Goal: Information Seeking & Learning: Check status

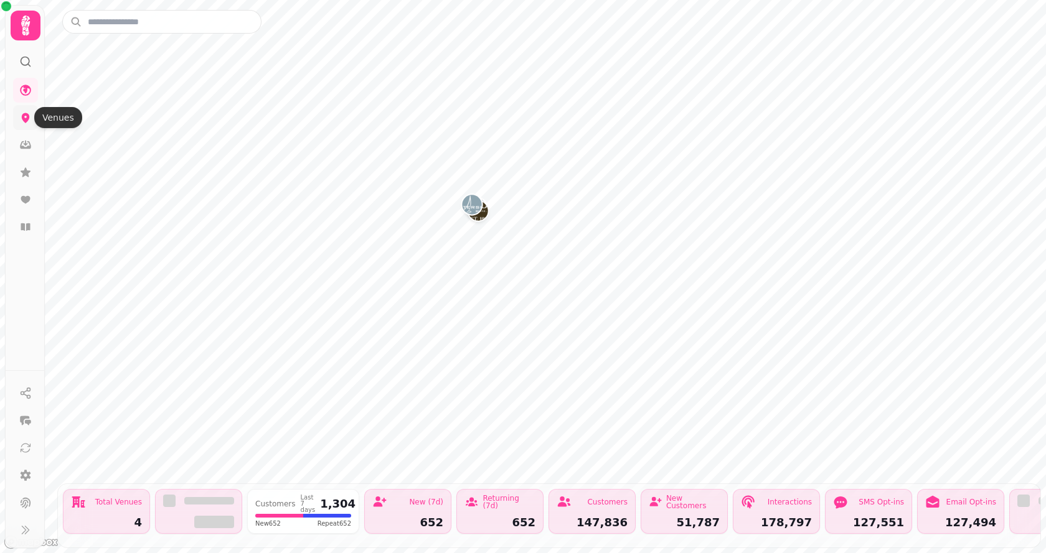
click at [27, 118] on icon at bounding box center [26, 118] width 8 height 10
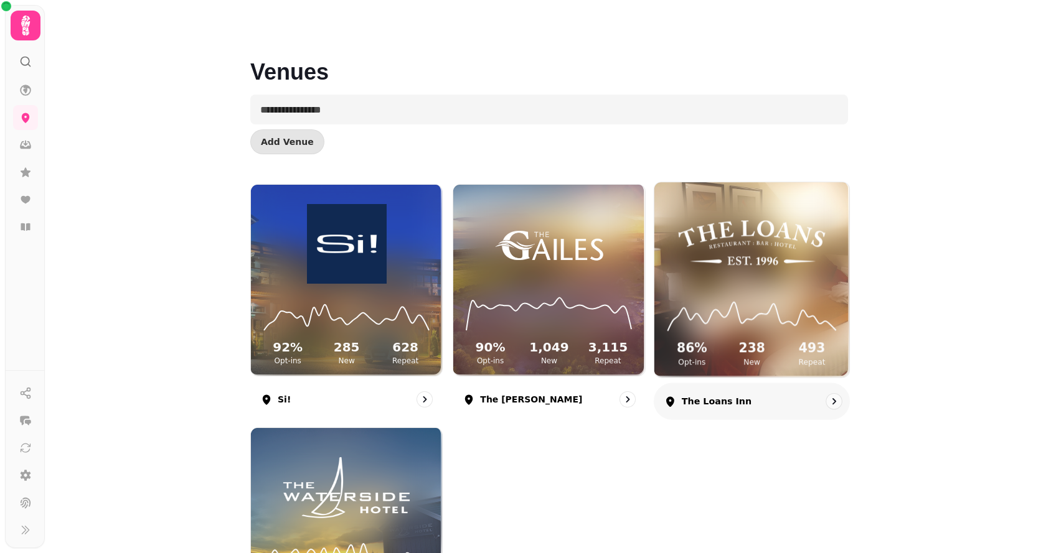
click at [756, 294] on icon at bounding box center [751, 314] width 175 height 40
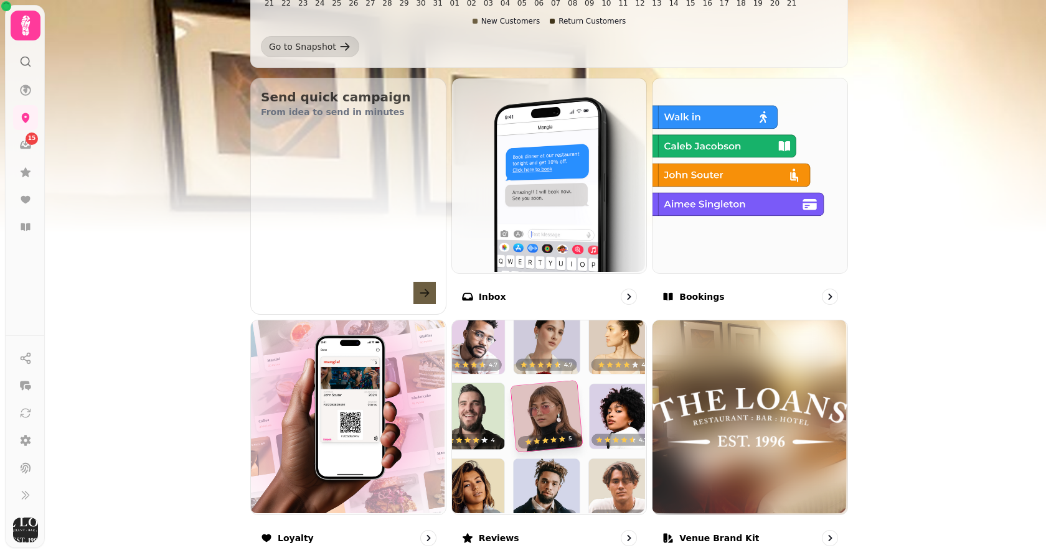
scroll to position [623, 0]
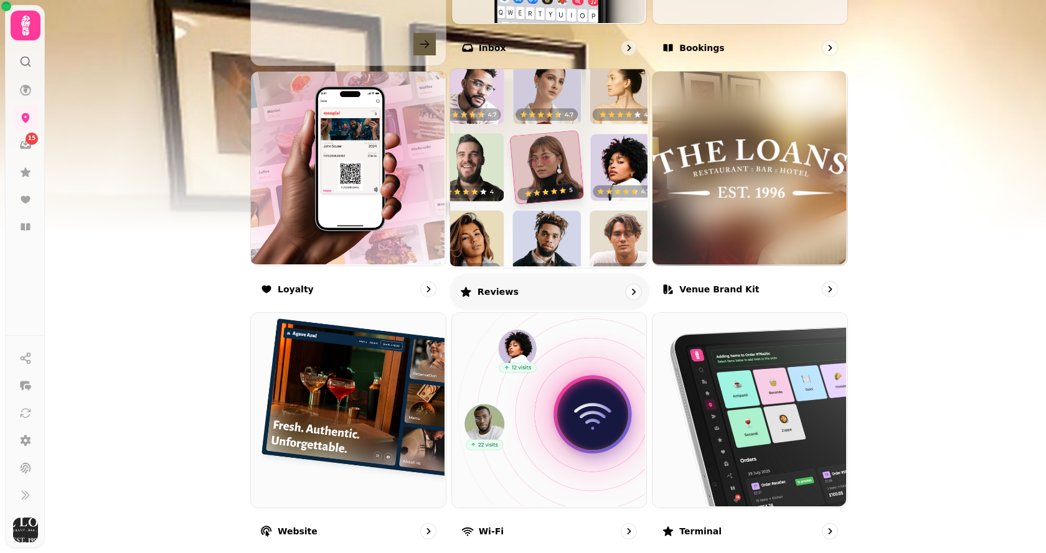
click at [557, 205] on img at bounding box center [547, 167] width 199 height 199
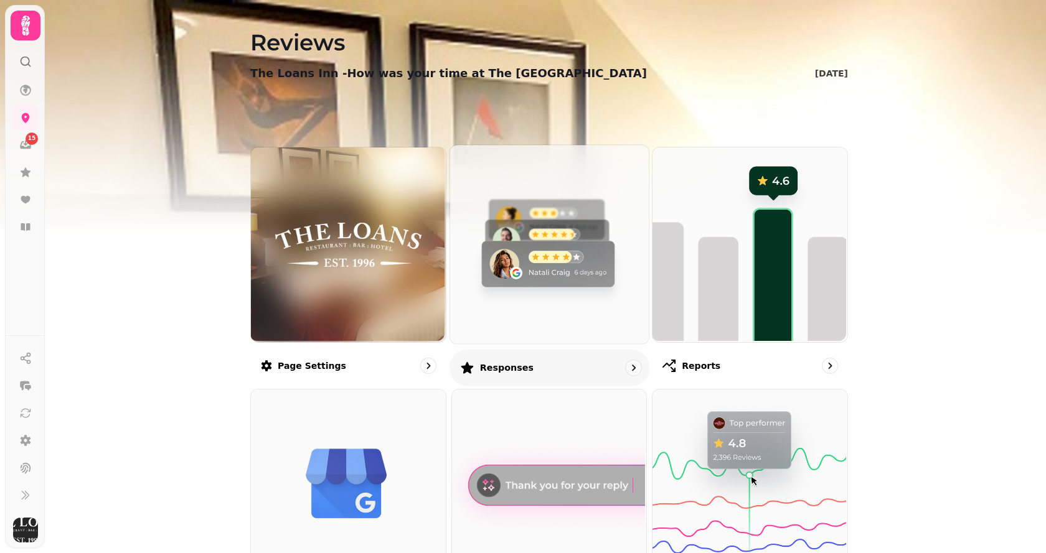
click at [550, 243] on img at bounding box center [547, 243] width 199 height 199
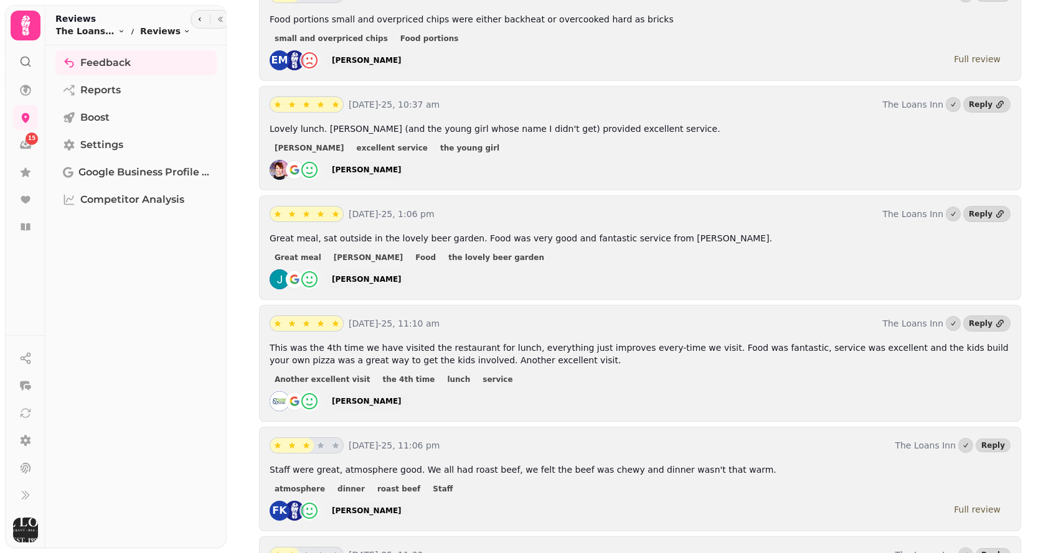
scroll to position [374, 0]
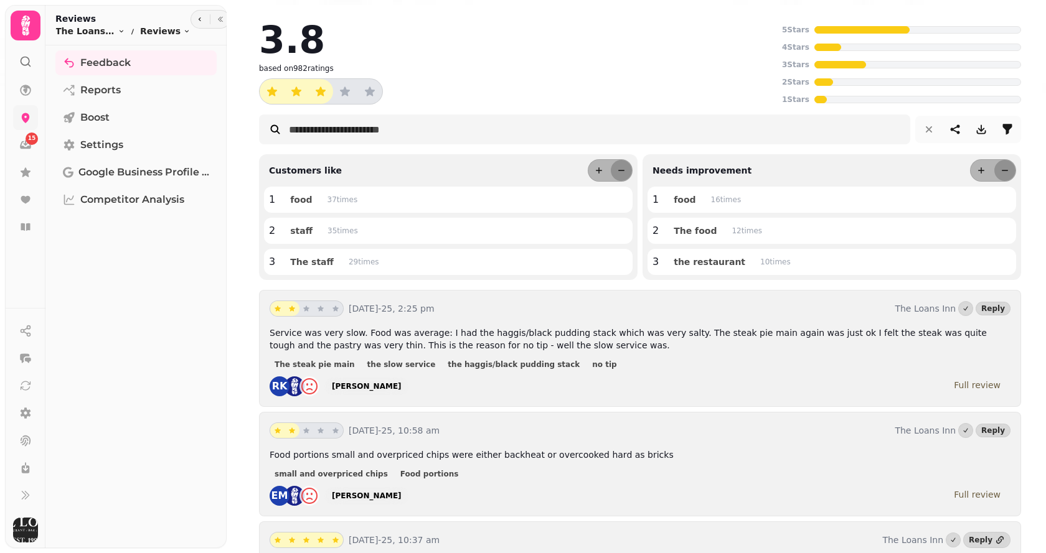
click at [26, 118] on icon at bounding box center [25, 117] width 12 height 12
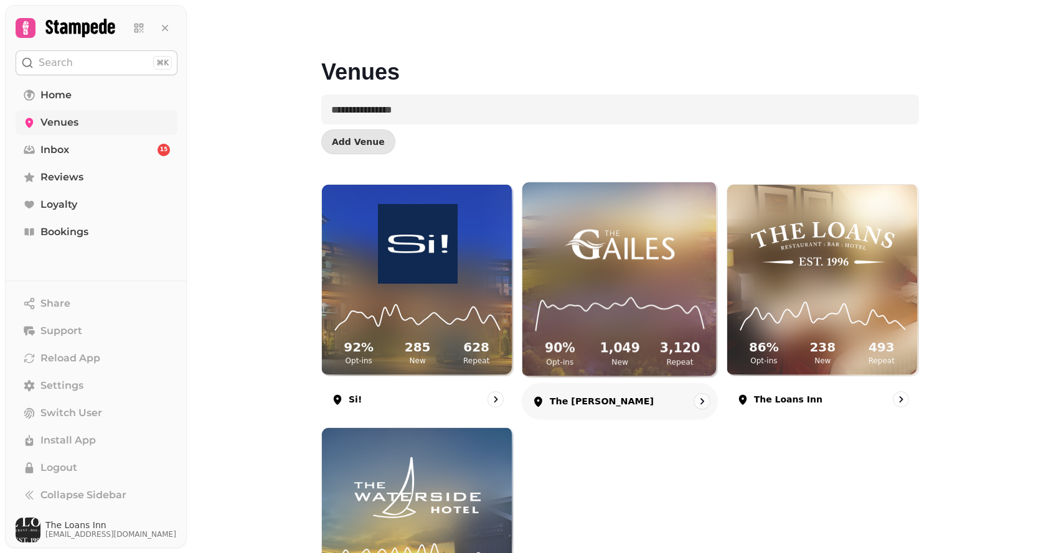
click at [604, 306] on icon at bounding box center [620, 314] width 175 height 40
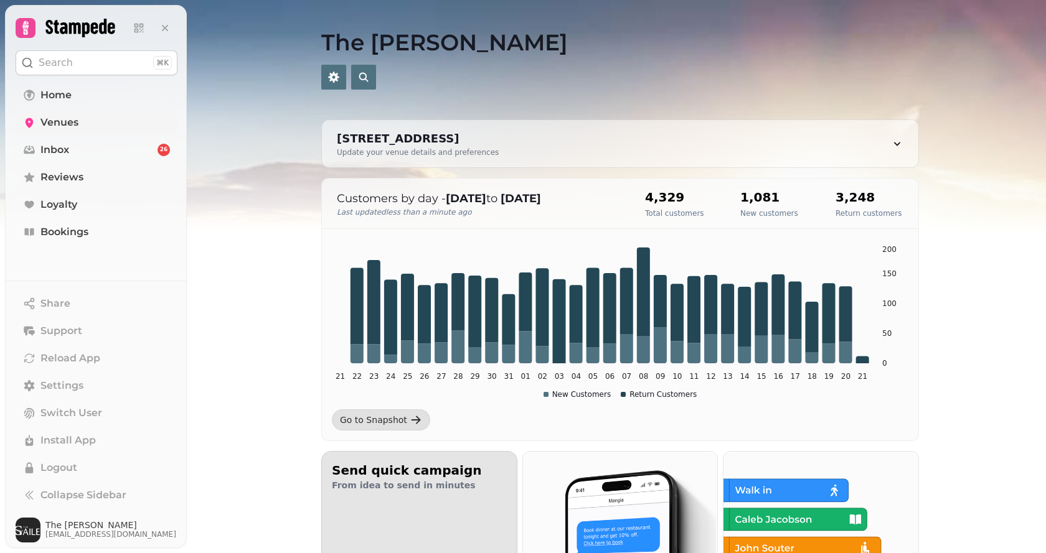
scroll to position [311, 0]
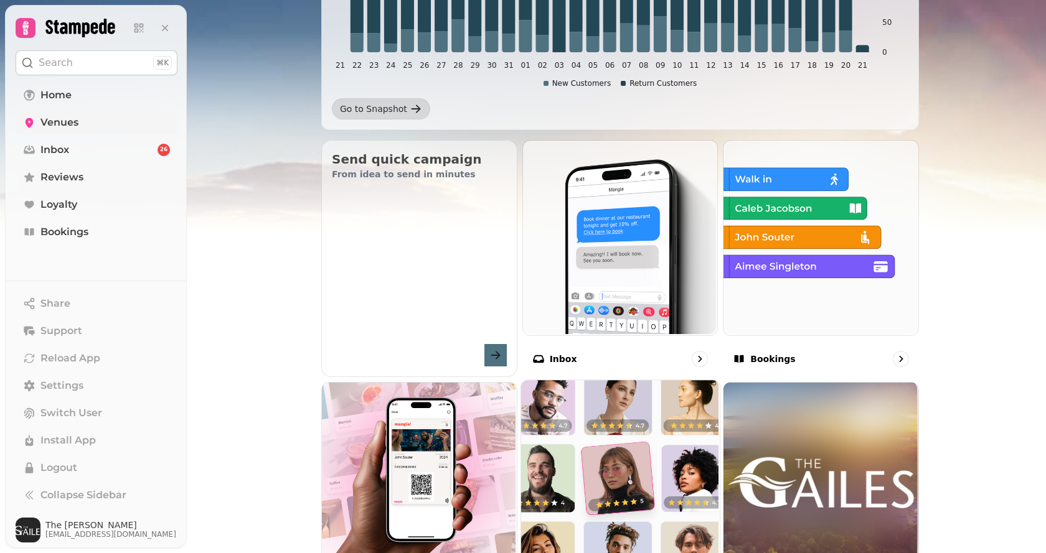
click at [613, 410] on img at bounding box center [618, 478] width 199 height 199
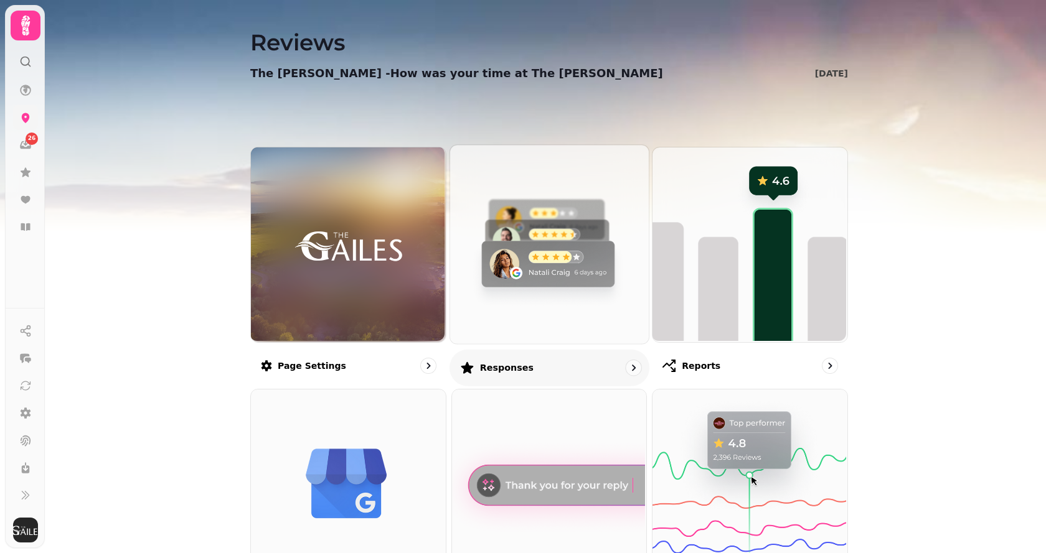
click at [557, 266] on img at bounding box center [547, 243] width 199 height 199
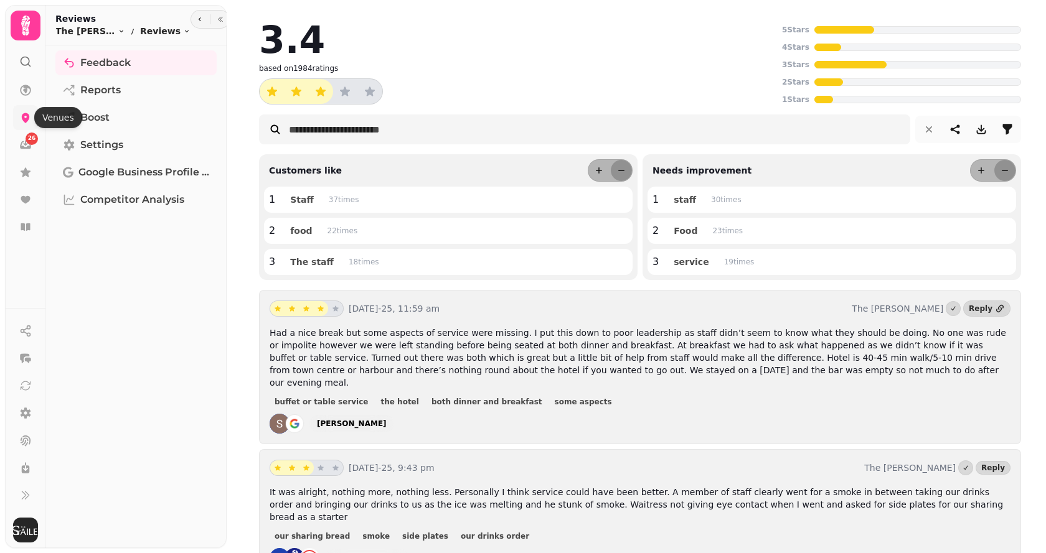
click at [24, 118] on icon at bounding box center [26, 118] width 8 height 10
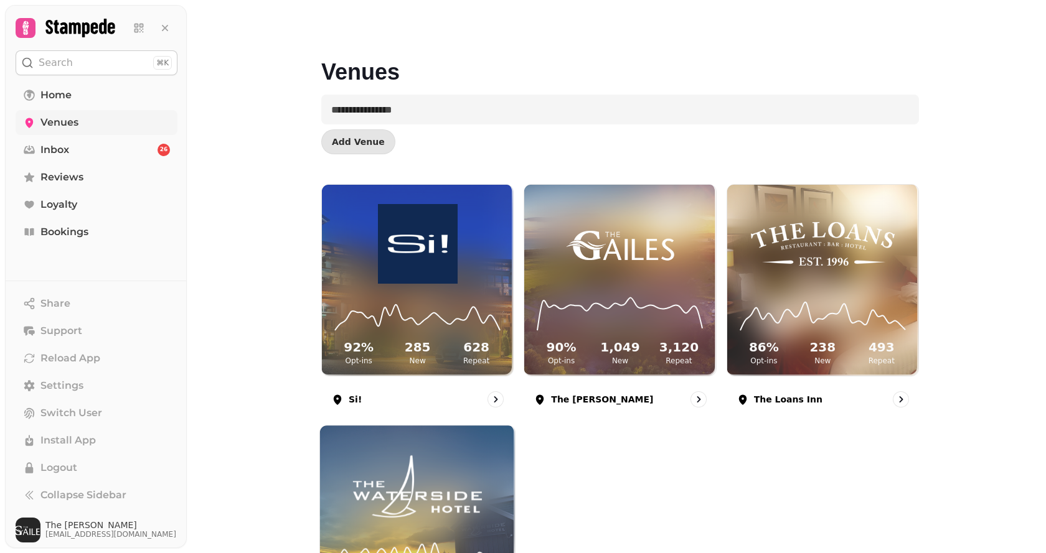
click at [416, 436] on div "83 % Opt-ins 441 New 571 Repeat" at bounding box center [417, 523] width 195 height 195
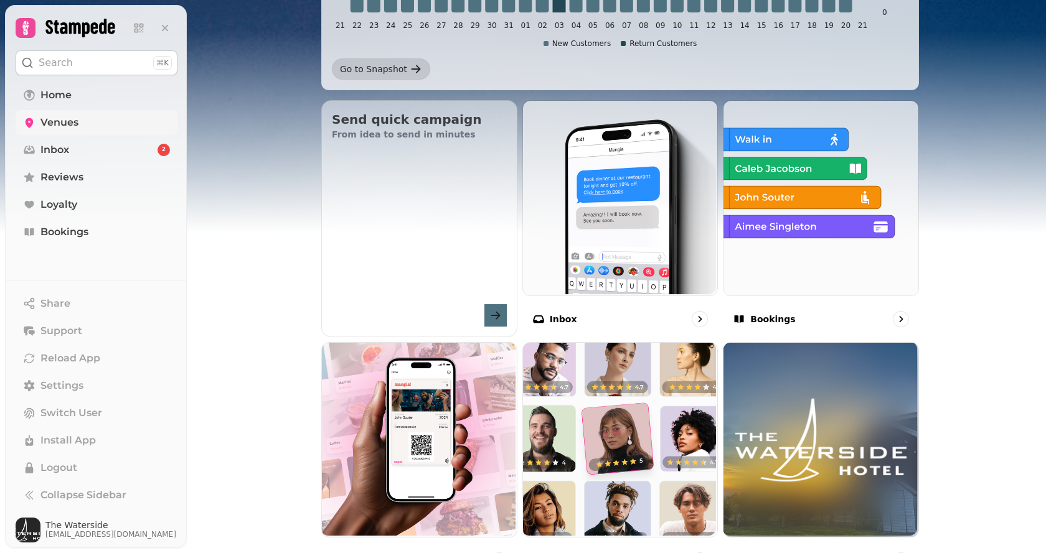
scroll to position [374, 0]
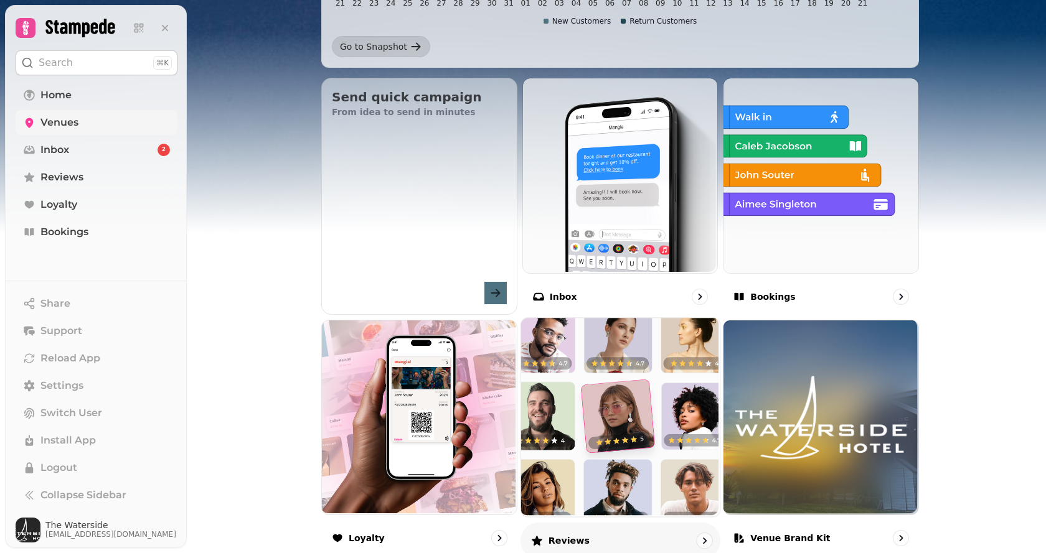
click at [570, 417] on img at bounding box center [618, 416] width 199 height 199
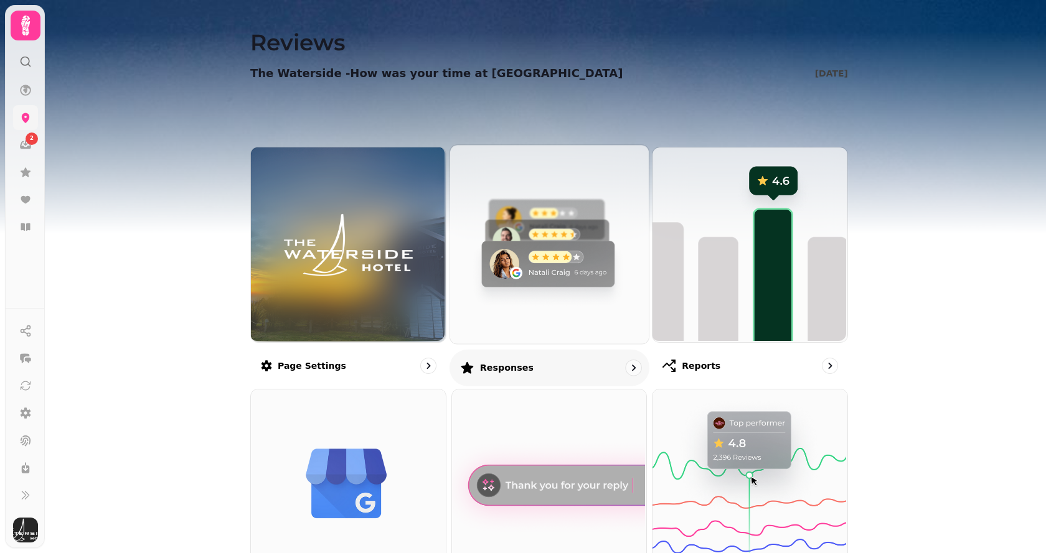
click at [563, 283] on img at bounding box center [547, 243] width 199 height 199
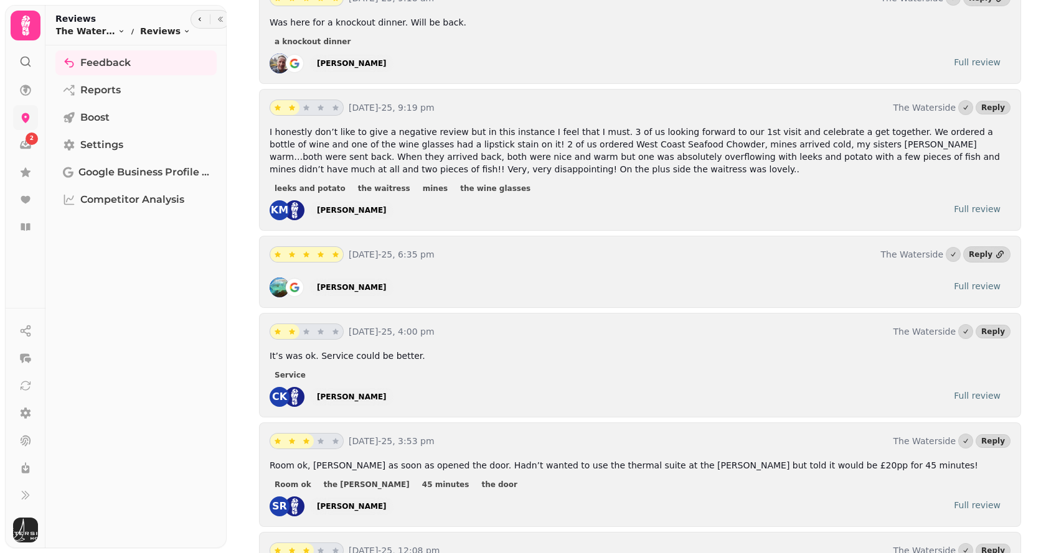
scroll to position [623, 0]
